Goal: Check status: Check status

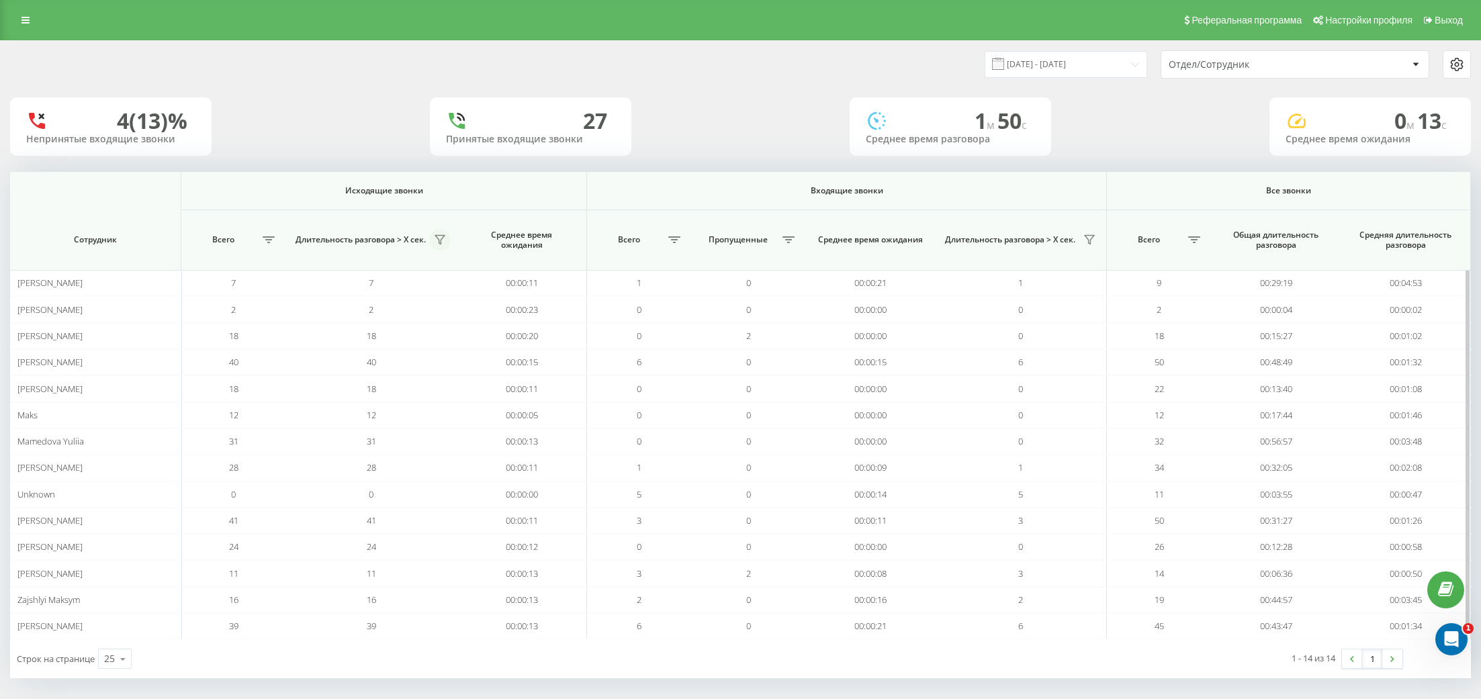
click at [444, 236] on icon at bounding box center [439, 240] width 9 height 9
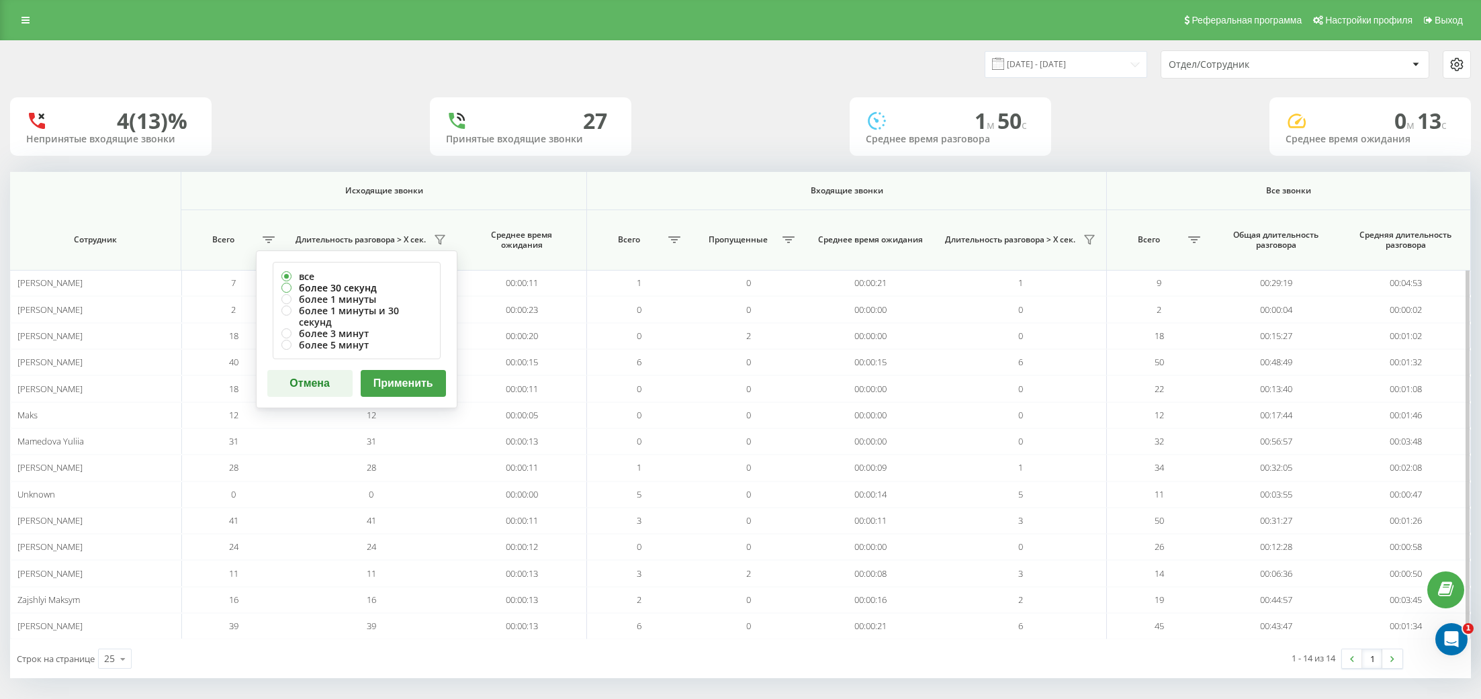
click at [357, 284] on label "более 30 секунд" at bounding box center [356, 287] width 150 height 11
radio input "true"
click at [407, 370] on button "Применить" at bounding box center [403, 383] width 85 height 27
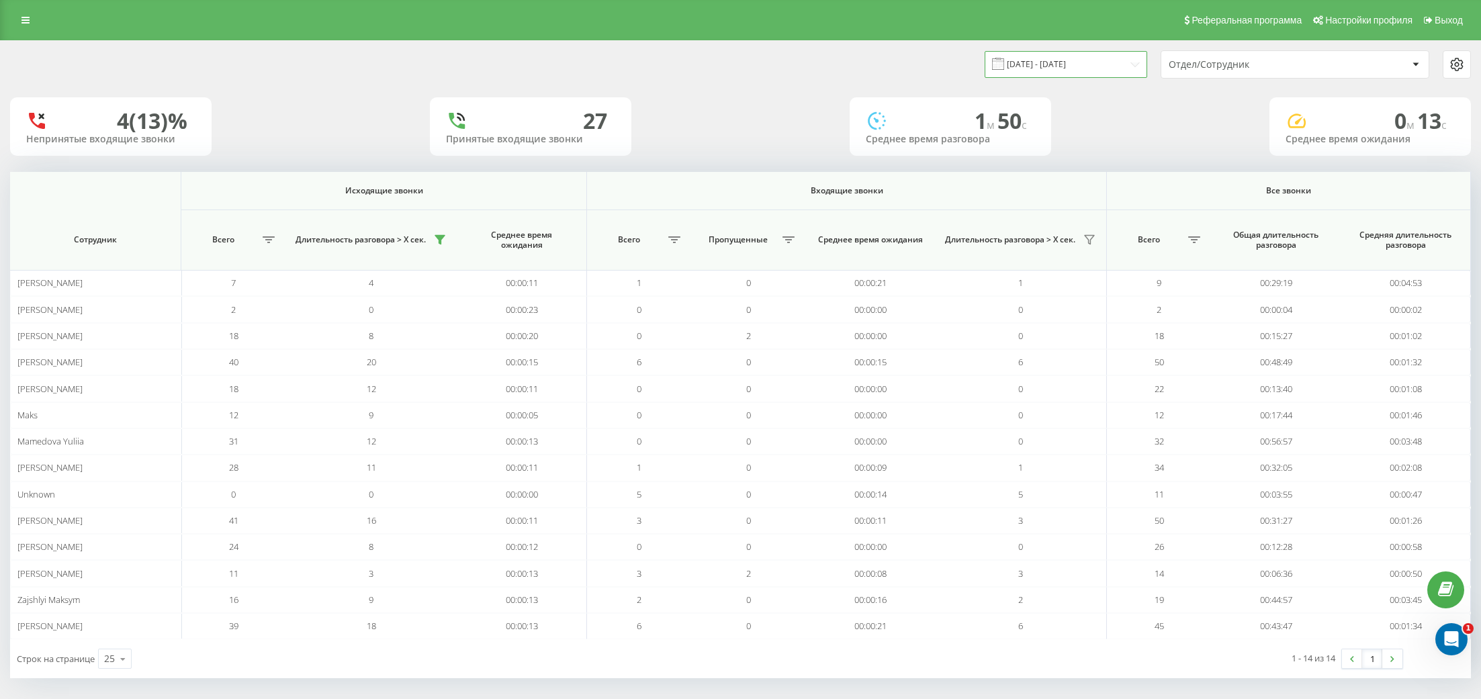
click at [1071, 69] on input "[DATE] - [DATE]" at bounding box center [1066, 64] width 163 height 26
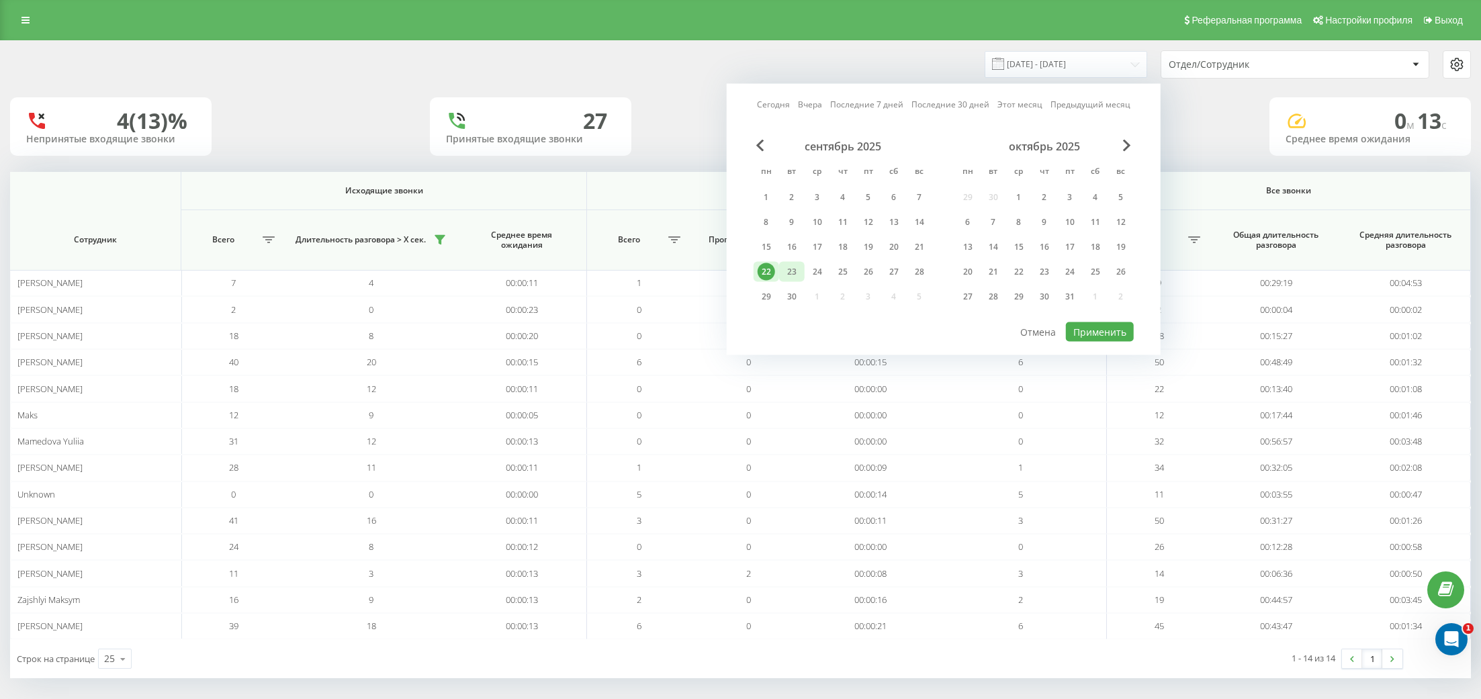
click at [791, 273] on div "23" at bounding box center [791, 271] width 17 height 17
click at [1108, 328] on button "Применить" at bounding box center [1100, 331] width 68 height 19
type input "23.09.2025 - 23.09.2025"
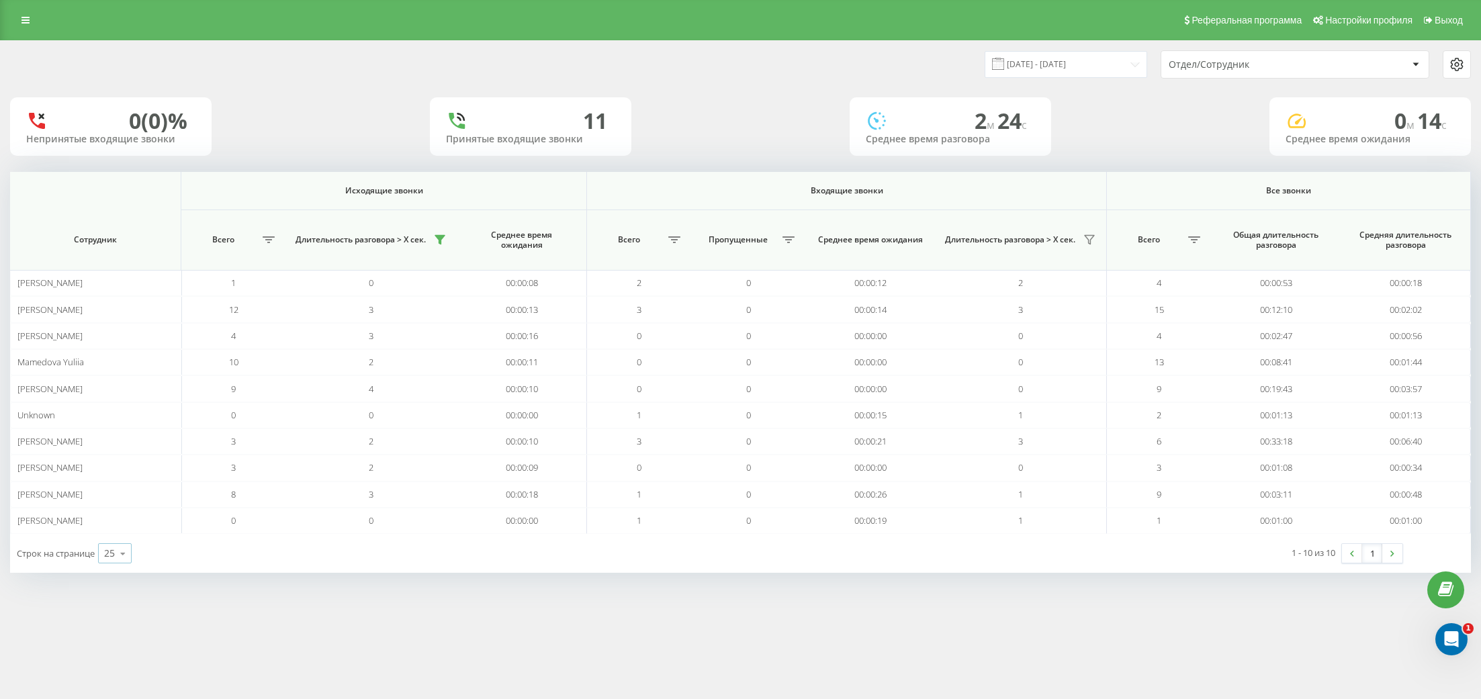
click at [114, 544] on icon at bounding box center [123, 554] width 20 height 26
click at [123, 493] on div "25" at bounding box center [115, 495] width 32 height 19
click at [122, 551] on icon at bounding box center [123, 554] width 20 height 26
click at [115, 497] on span "25" at bounding box center [109, 495] width 11 height 13
